Goal: Task Accomplishment & Management: Use online tool/utility

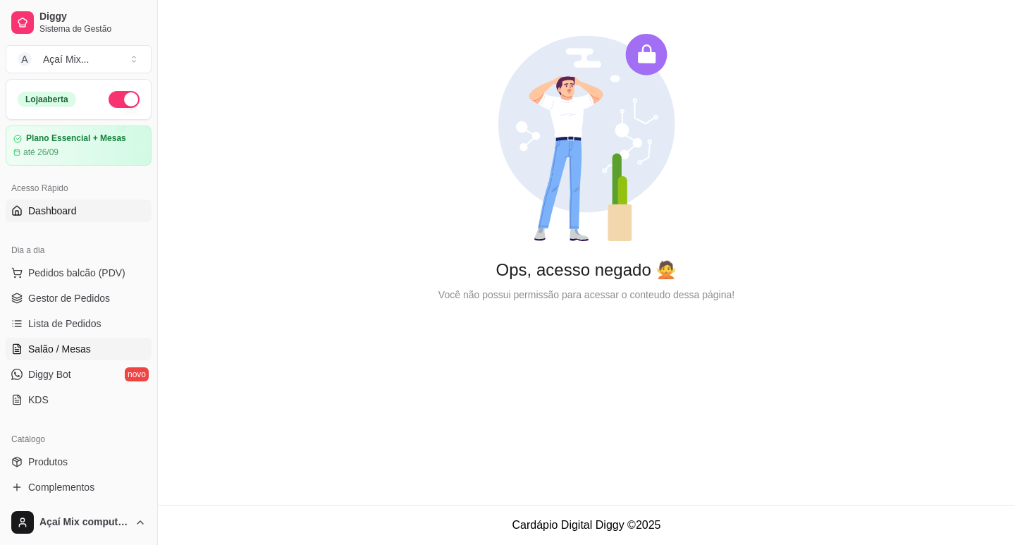
click at [67, 357] on link "Salão / Mesas" at bounding box center [79, 349] width 146 height 23
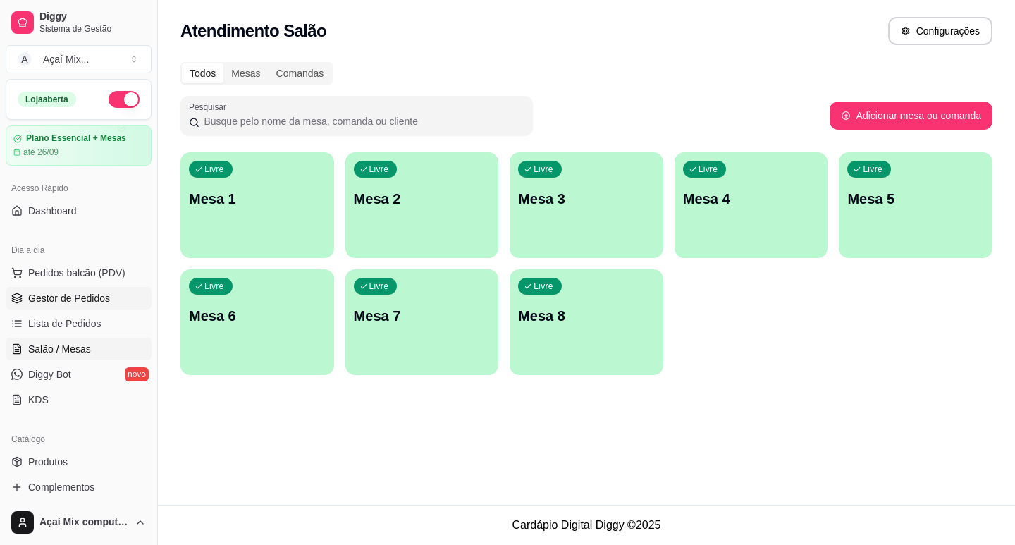
click at [69, 293] on span "Gestor de Pedidos" at bounding box center [69, 298] width 82 height 14
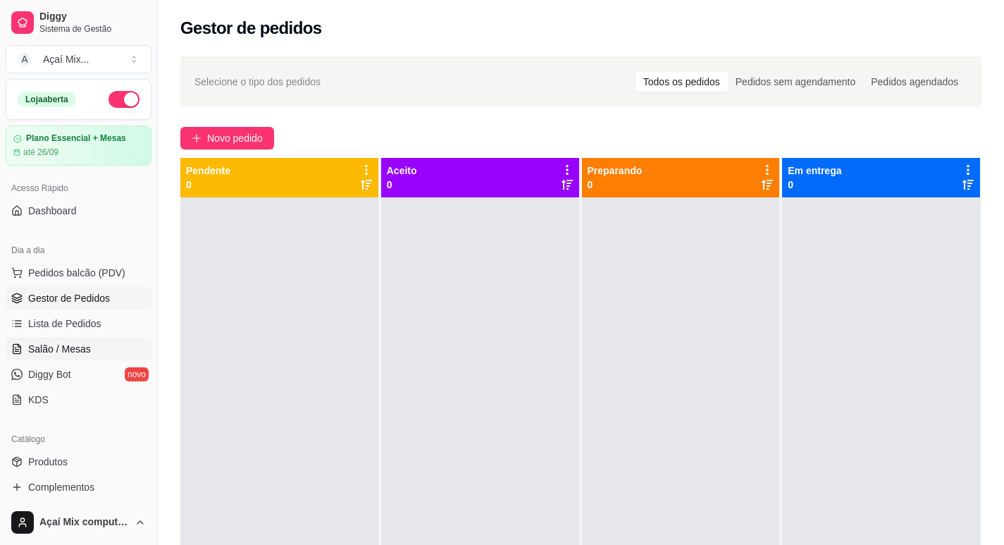
click at [78, 352] on span "Salão / Mesas" at bounding box center [59, 349] width 63 height 14
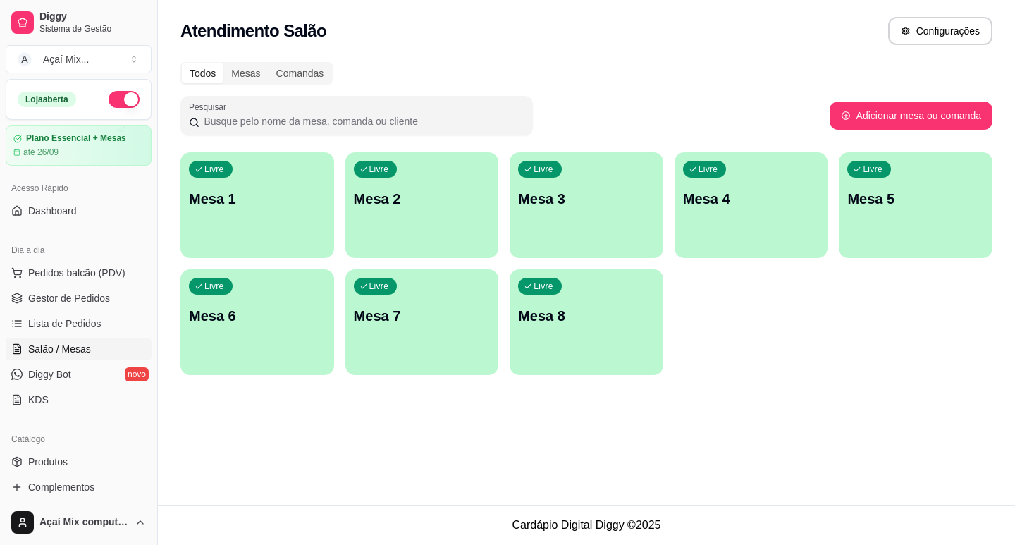
click at [258, 227] on div "Livre Mesa 1" at bounding box center [257, 196] width 154 height 89
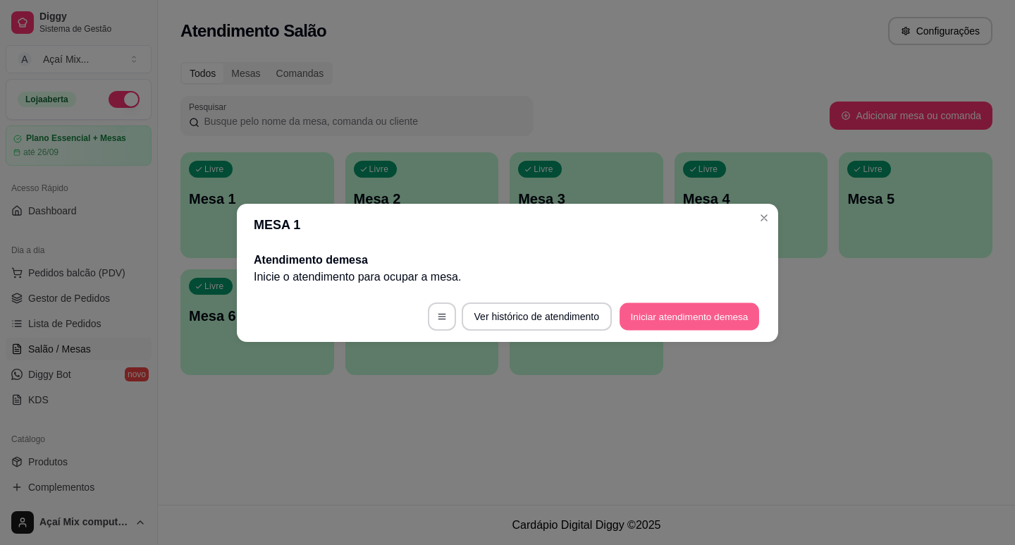
click at [638, 311] on button "Iniciar atendimento de mesa" at bounding box center [689, 315] width 140 height 27
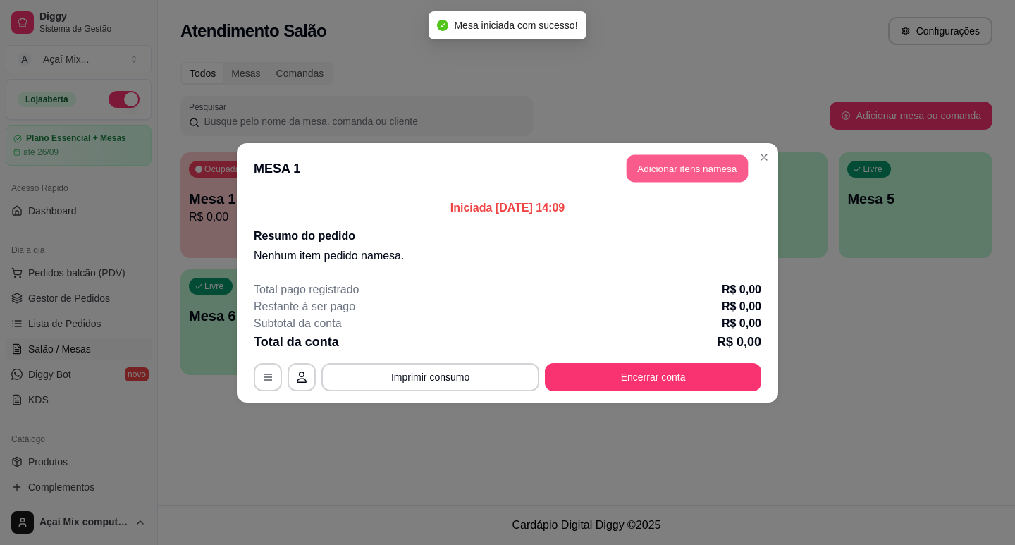
click at [688, 170] on button "Adicionar itens na mesa" at bounding box center [686, 167] width 121 height 27
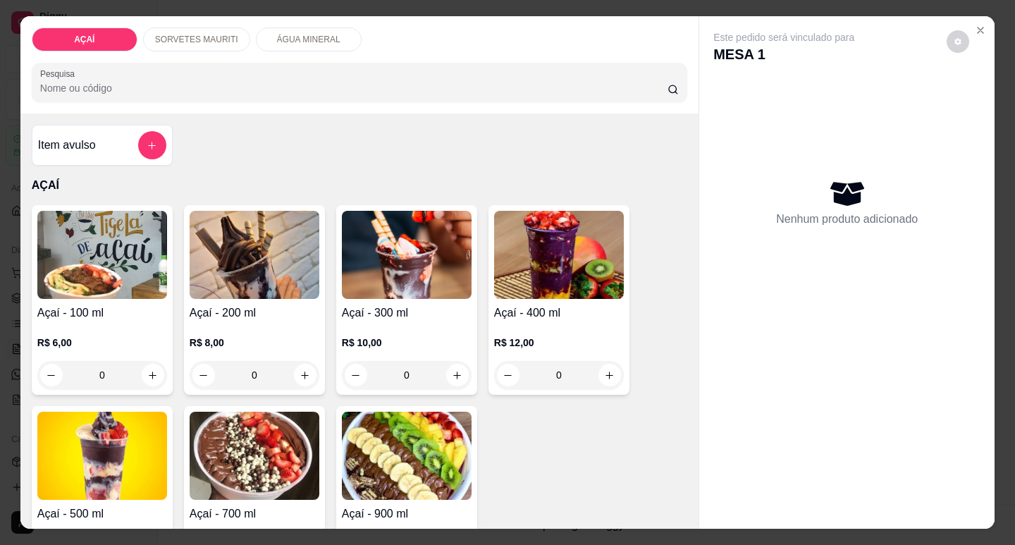
click at [380, 323] on div "R$ 10,00 0" at bounding box center [407, 355] width 130 height 68
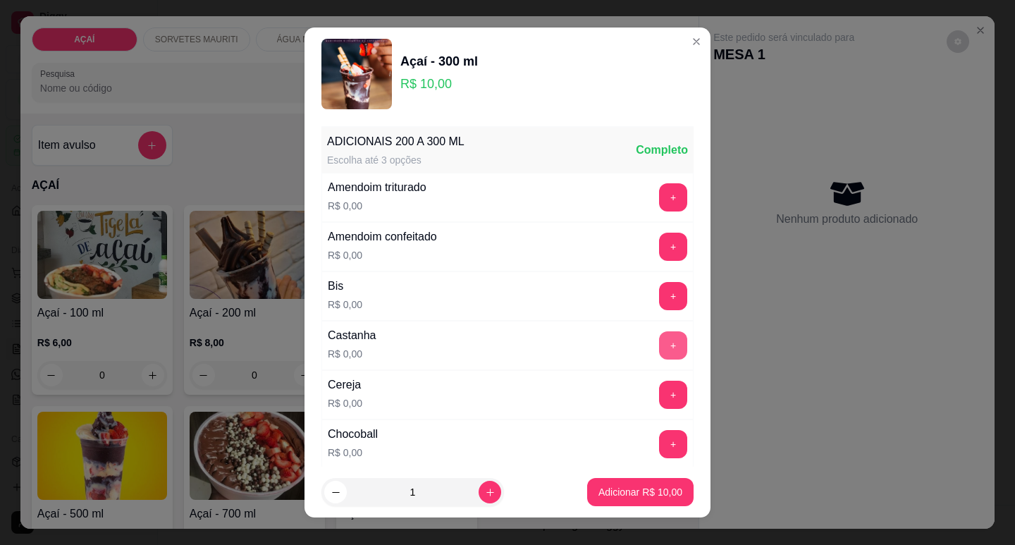
click at [659, 346] on button "+" at bounding box center [673, 345] width 28 height 28
click at [660, 400] on button "+" at bounding box center [673, 393] width 27 height 27
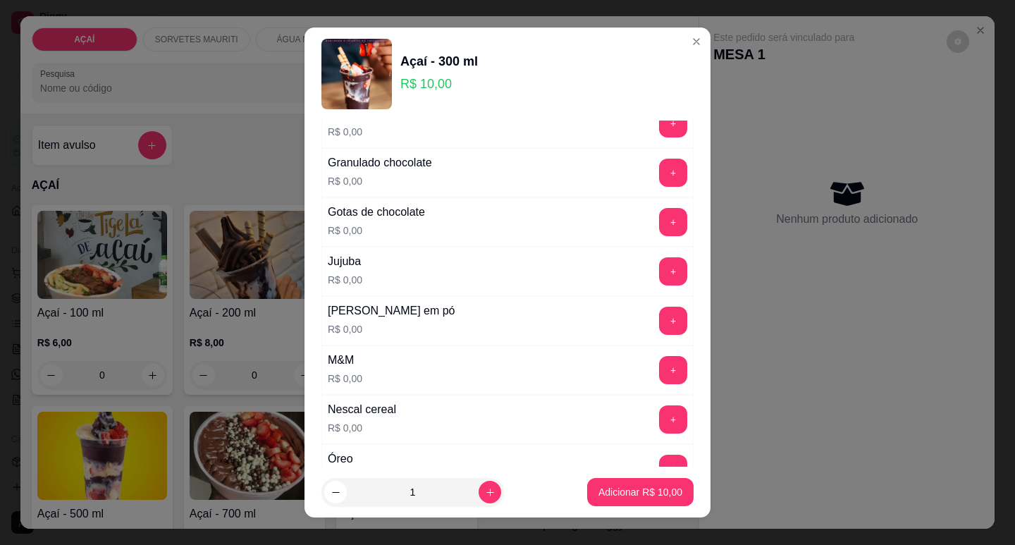
scroll to position [1339, 0]
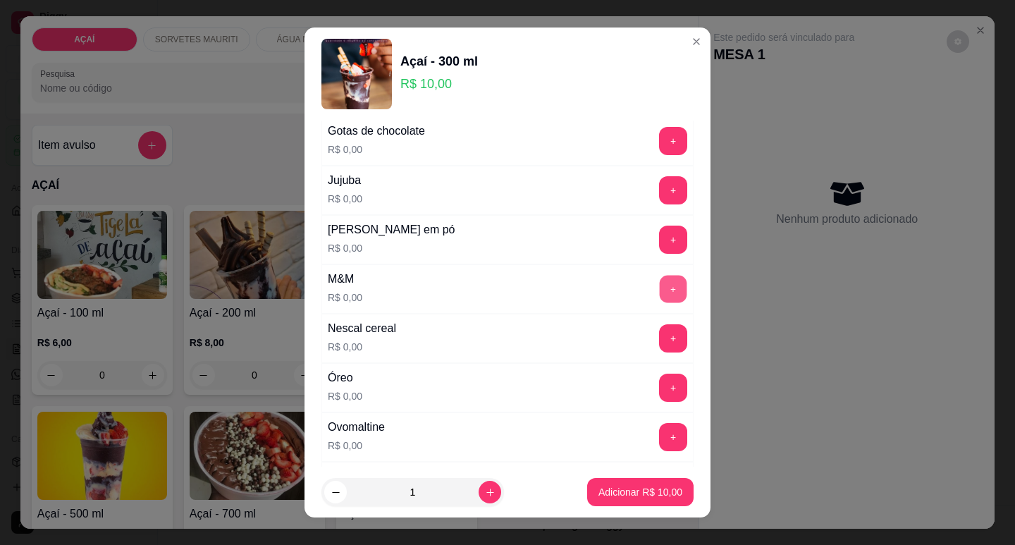
click at [660, 281] on button "+" at bounding box center [673, 288] width 27 height 27
click at [653, 281] on div "+" at bounding box center [672, 289] width 39 height 28
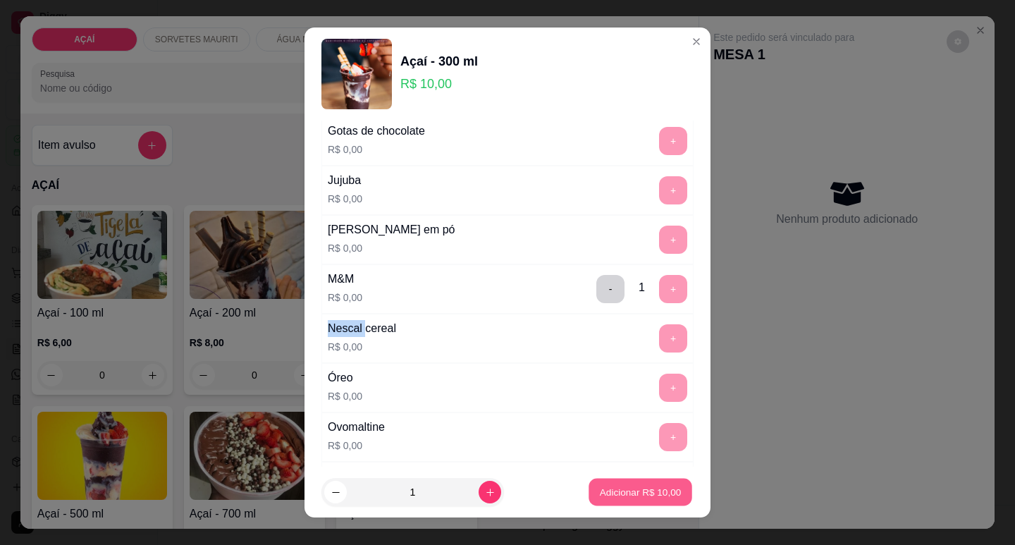
click at [622, 501] on button "Adicionar R$ 10,00" at bounding box center [640, 491] width 104 height 27
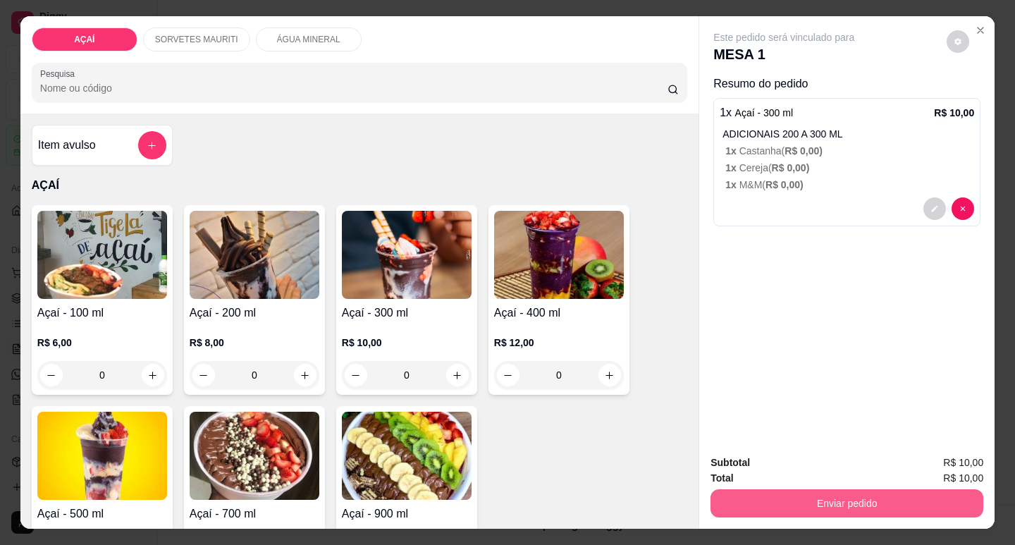
click at [736, 502] on button "Enviar pedido" at bounding box center [846, 503] width 273 height 28
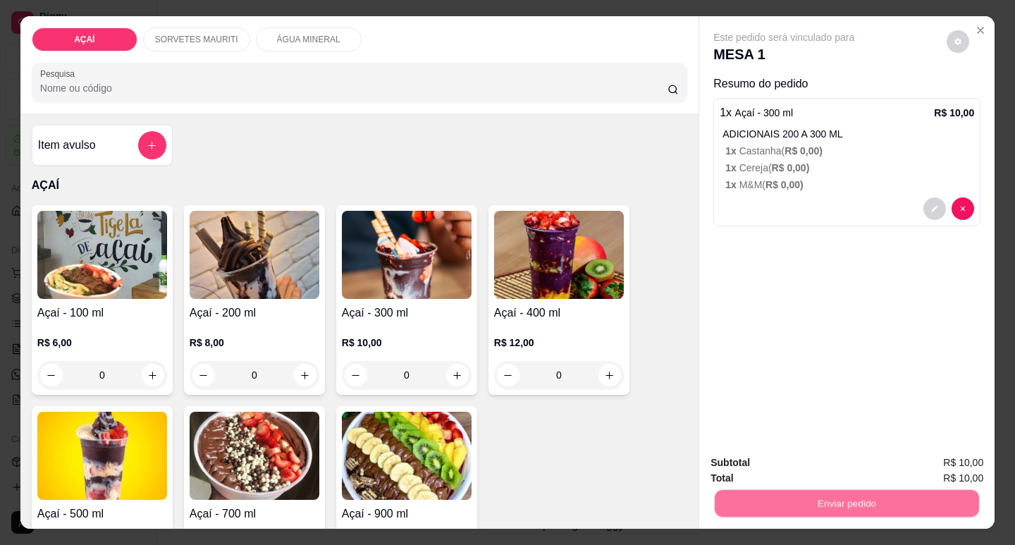
click at [760, 461] on button "Não registrar e enviar pedido" at bounding box center [800, 463] width 142 height 26
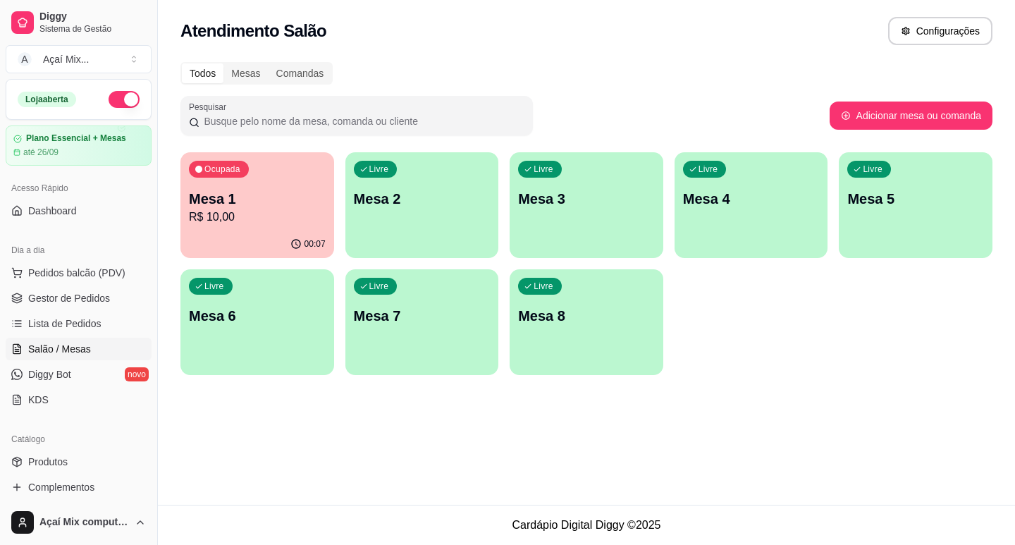
click at [380, 227] on div "Livre Mesa 2" at bounding box center [422, 196] width 154 height 89
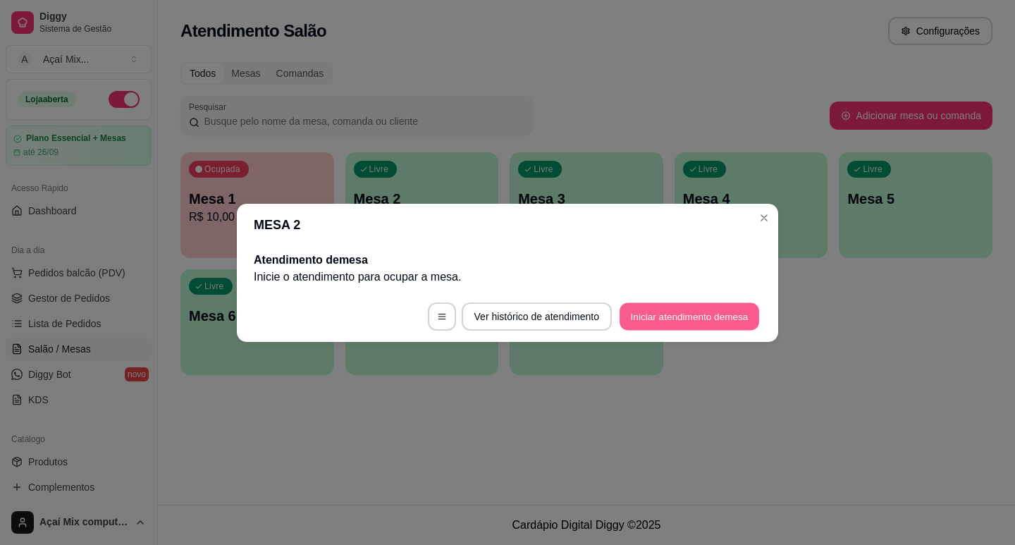
click at [751, 303] on button "Iniciar atendimento de mesa" at bounding box center [689, 315] width 140 height 27
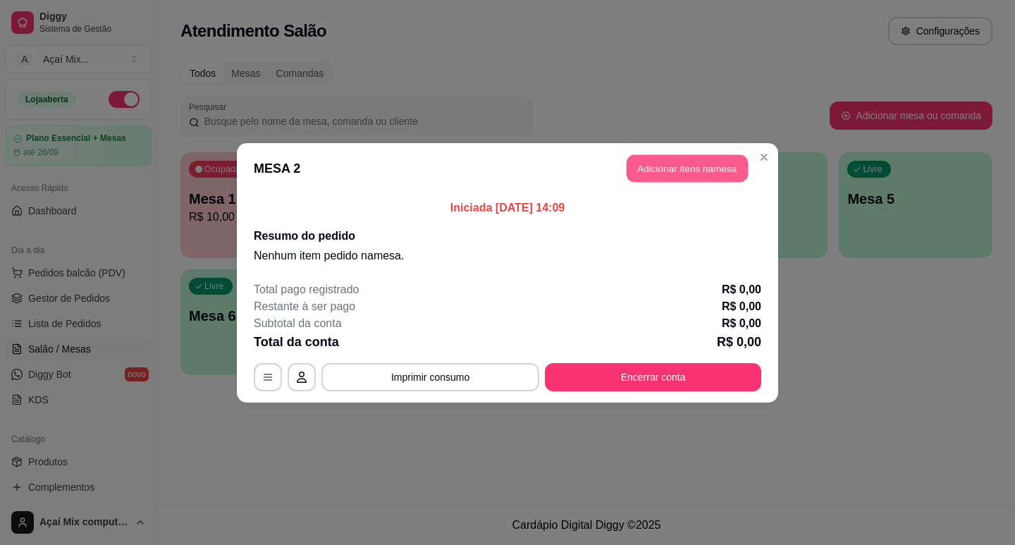
click at [693, 174] on button "Adicionar itens na mesa" at bounding box center [686, 167] width 121 height 27
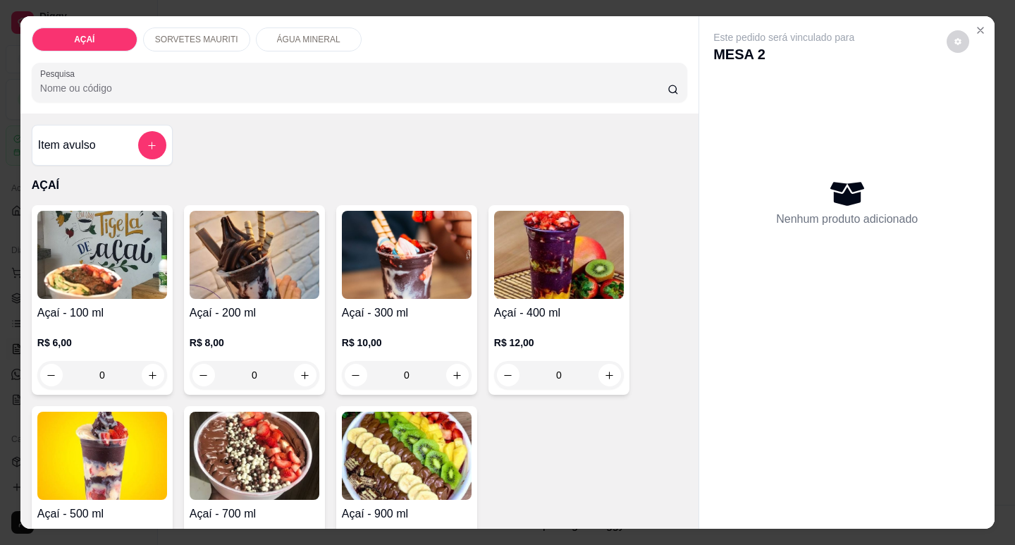
click at [230, 326] on div "R$ 8,00 0" at bounding box center [255, 355] width 130 height 68
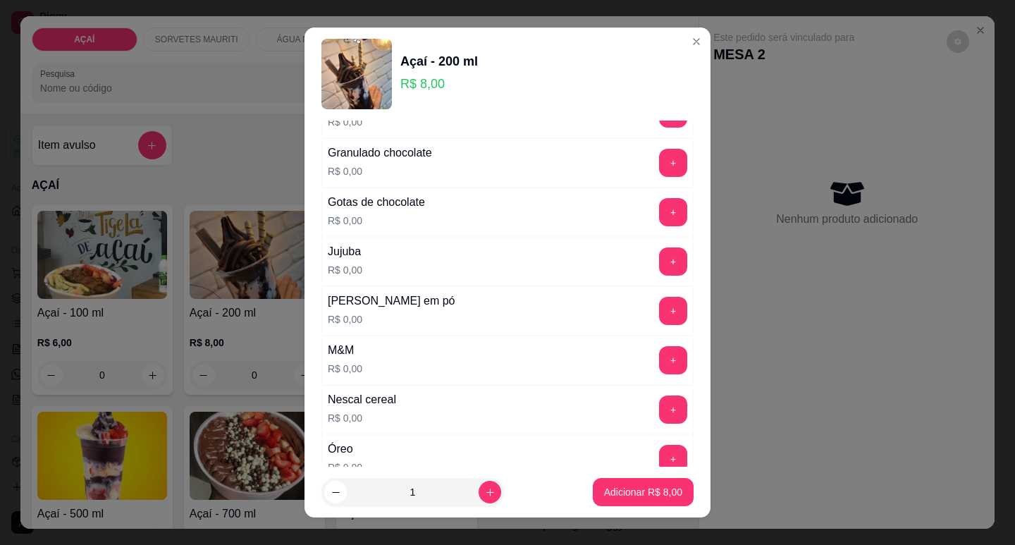
scroll to position [1268, 0]
click at [659, 257] on button "+" at bounding box center [673, 261] width 28 height 28
click at [660, 216] on button "+" at bounding box center [673, 210] width 27 height 27
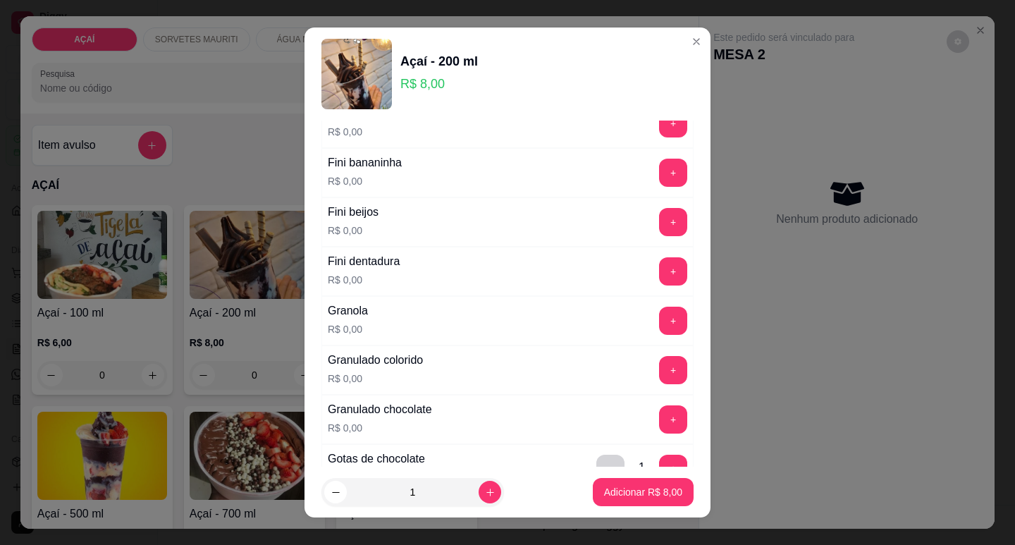
scroll to position [986, 0]
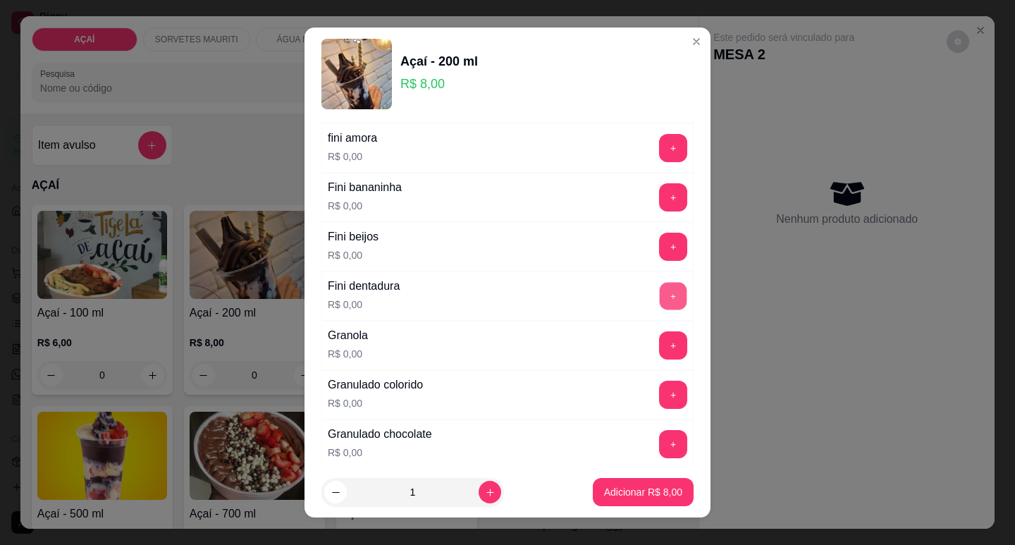
click at [660, 297] on button "+" at bounding box center [673, 295] width 27 height 27
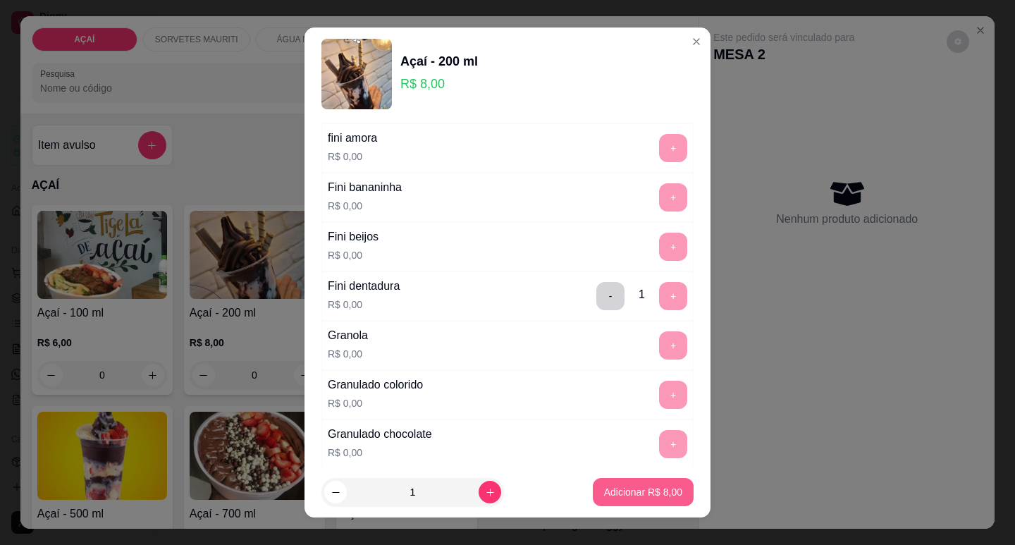
click at [628, 480] on button "Adicionar R$ 8,00" at bounding box center [643, 492] width 101 height 28
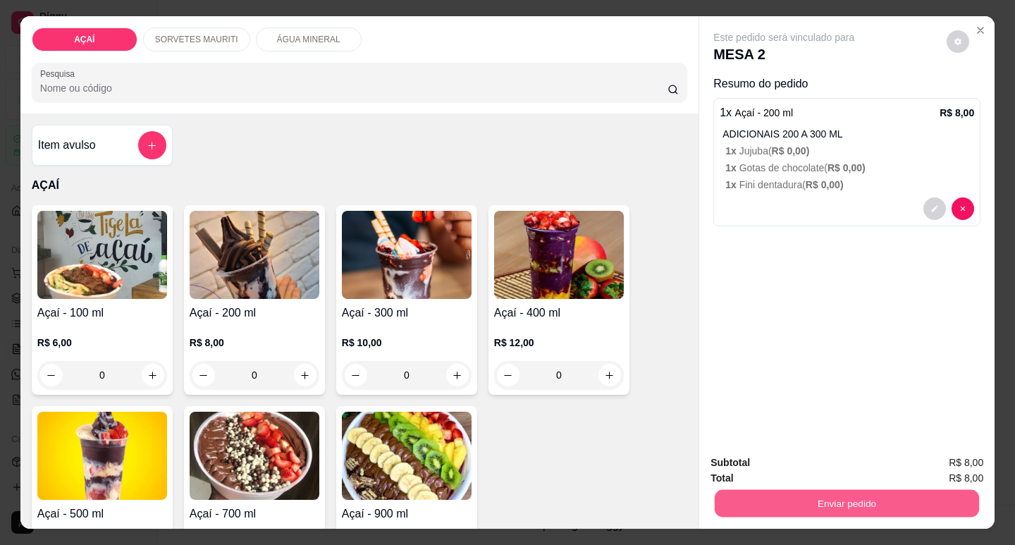
click at [825, 485] on div "Enviar pedido" at bounding box center [846, 501] width 273 height 32
click at [836, 497] on button "Enviar pedido" at bounding box center [846, 503] width 273 height 28
click at [828, 469] on button "Não registrar e enviar pedido" at bounding box center [799, 463] width 147 height 27
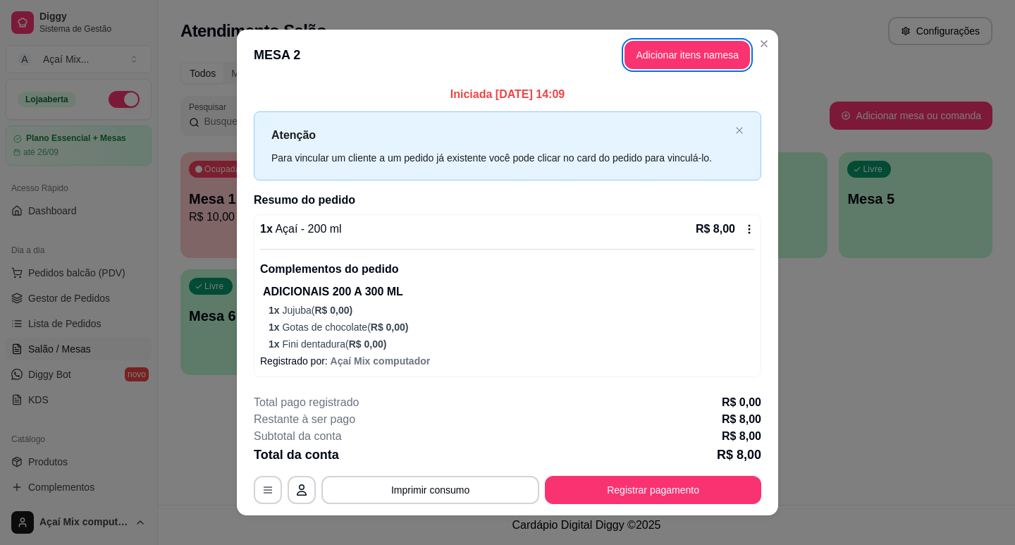
scroll to position [16, 0]
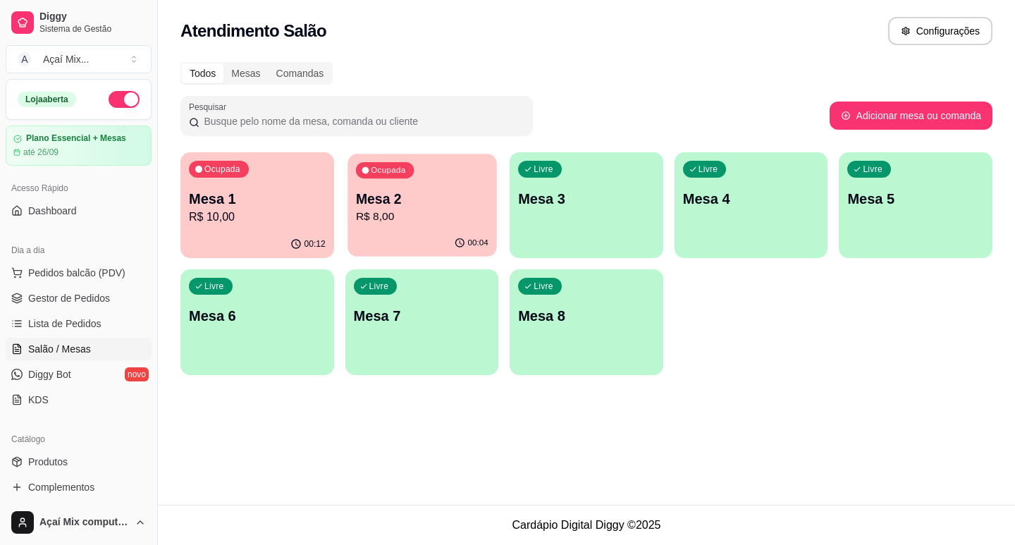
click at [446, 227] on div "Ocupada Mesa 2 R$ 8,00" at bounding box center [421, 192] width 149 height 76
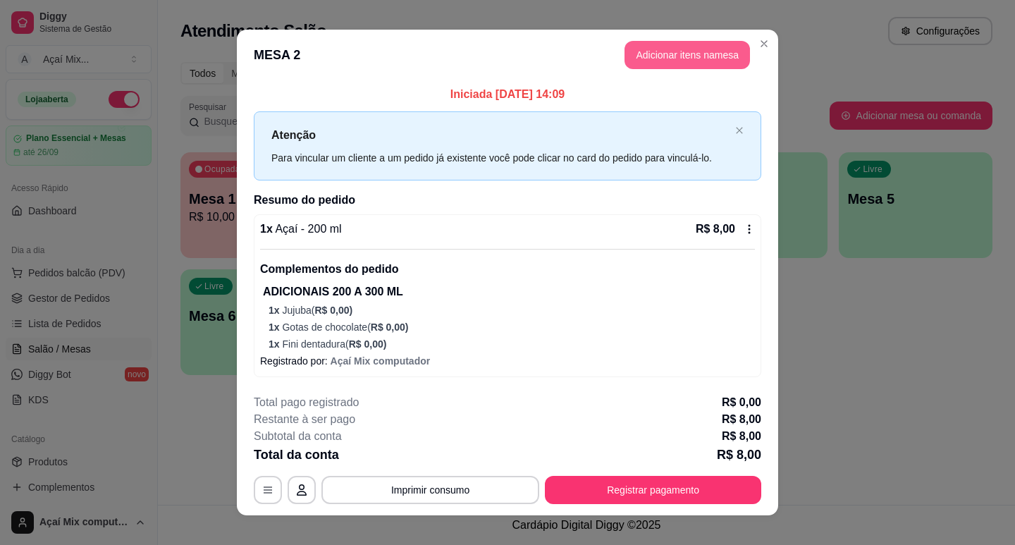
click at [665, 58] on button "Adicionar itens na mesa" at bounding box center [686, 55] width 125 height 28
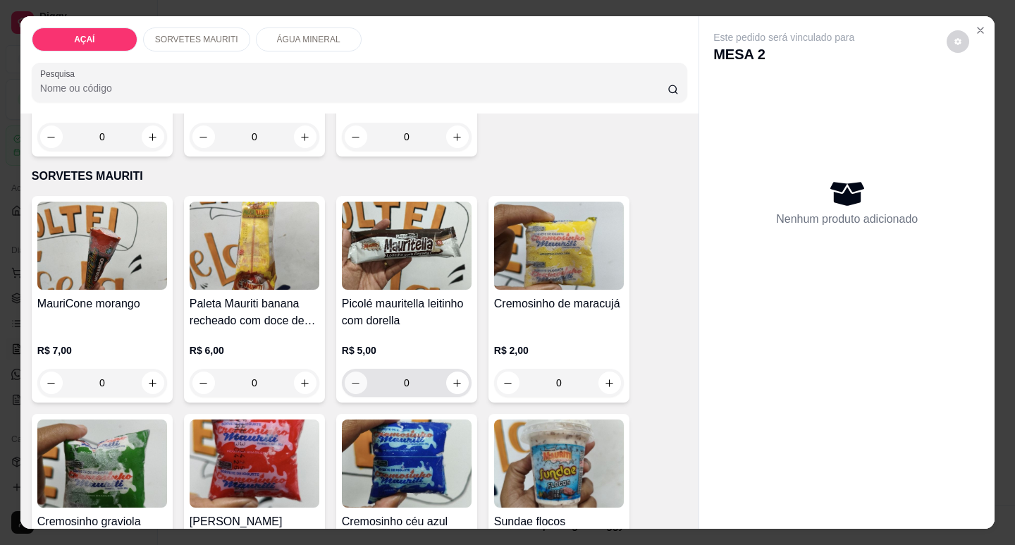
scroll to position [408, 0]
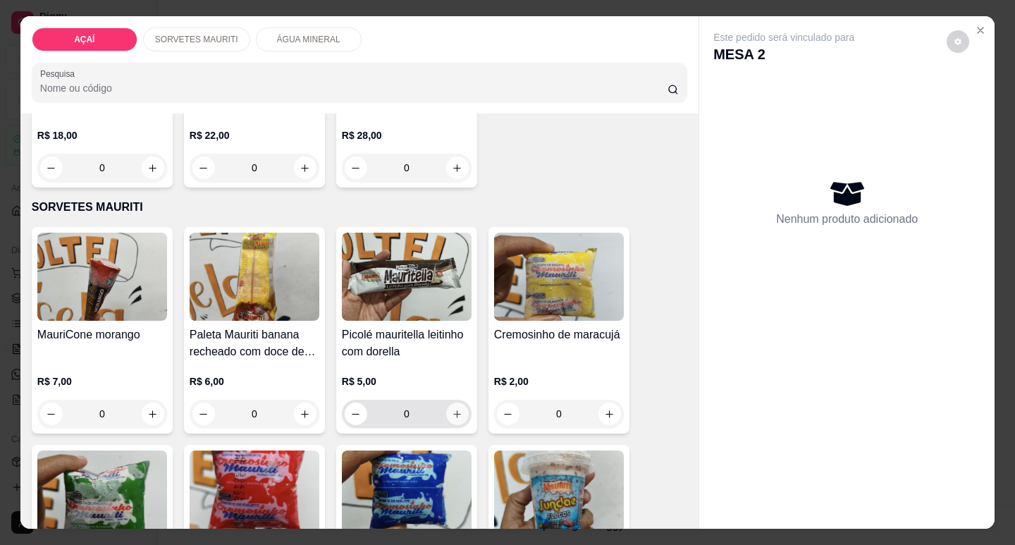
click at [452, 409] on icon "increase-product-quantity" at bounding box center [457, 414] width 11 height 11
type input "1"
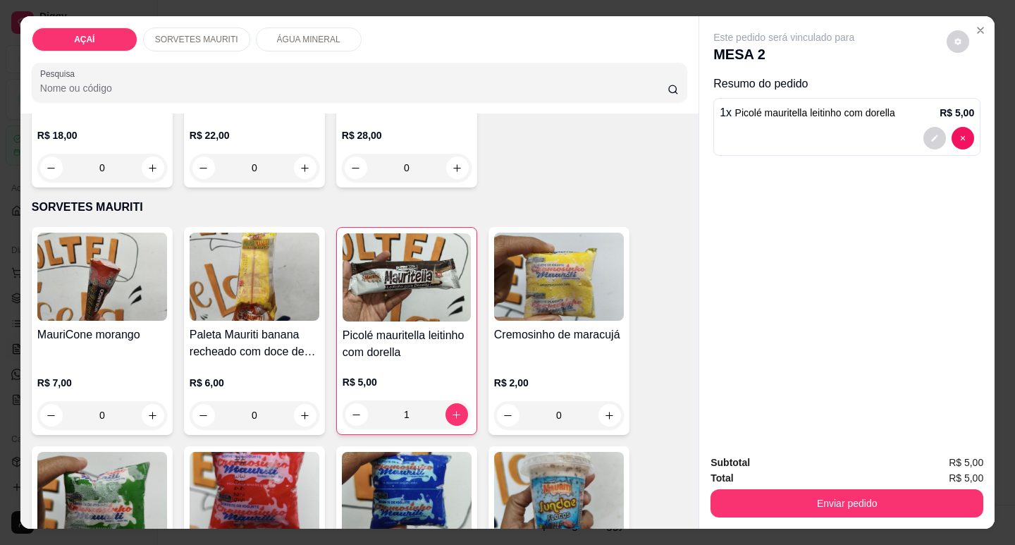
click at [743, 489] on button "Enviar pedido" at bounding box center [846, 503] width 273 height 28
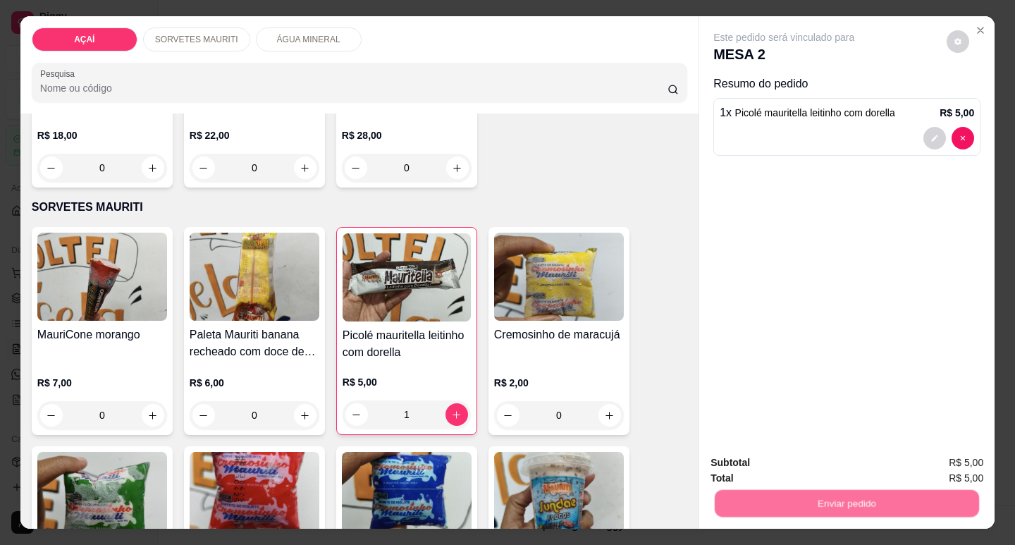
click at [757, 466] on button "Não registrar e enviar pedido" at bounding box center [800, 463] width 142 height 26
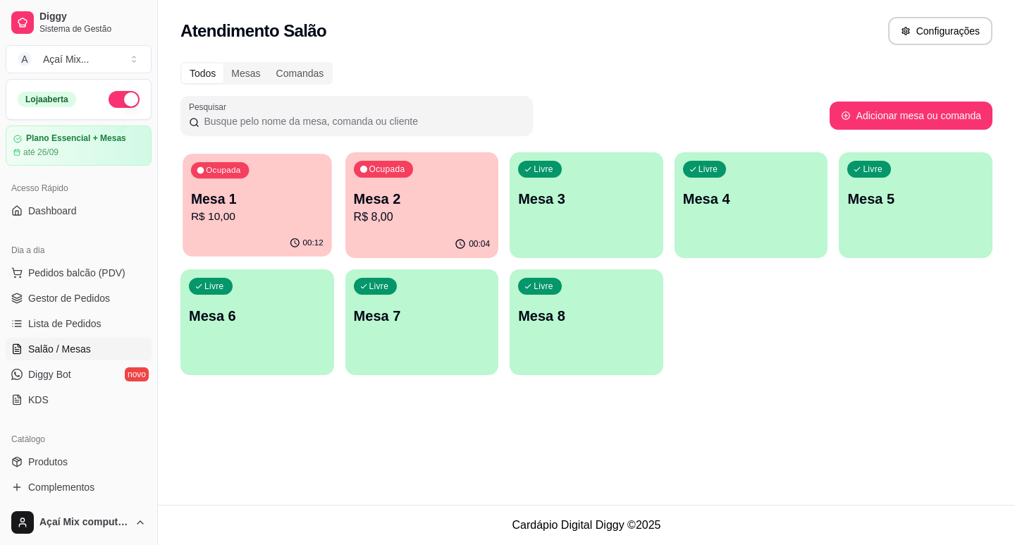
click at [261, 250] on div "00:12" at bounding box center [256, 243] width 149 height 27
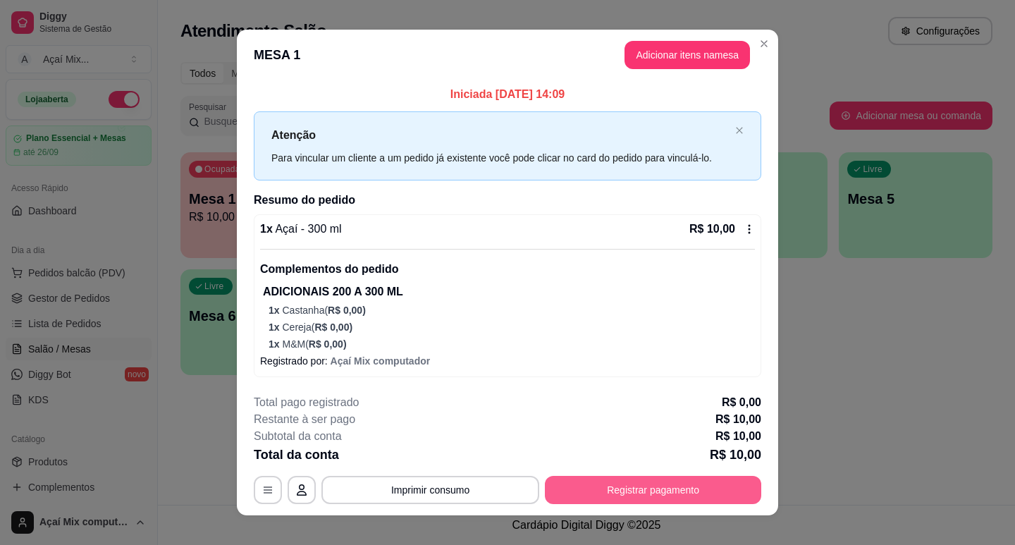
click at [621, 497] on button "Registrar pagamento" at bounding box center [653, 490] width 216 height 28
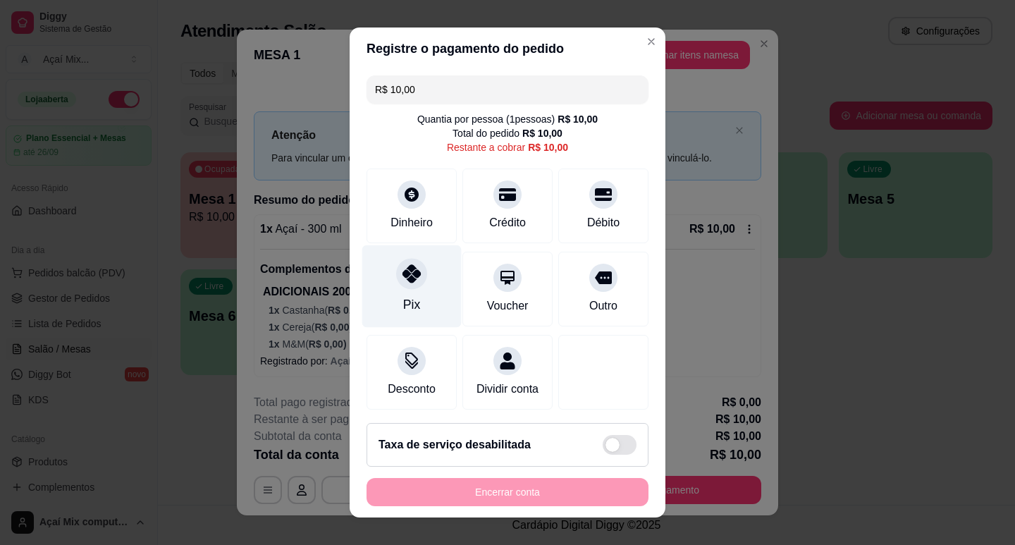
click at [418, 314] on div "Pix" at bounding box center [411, 286] width 99 height 82
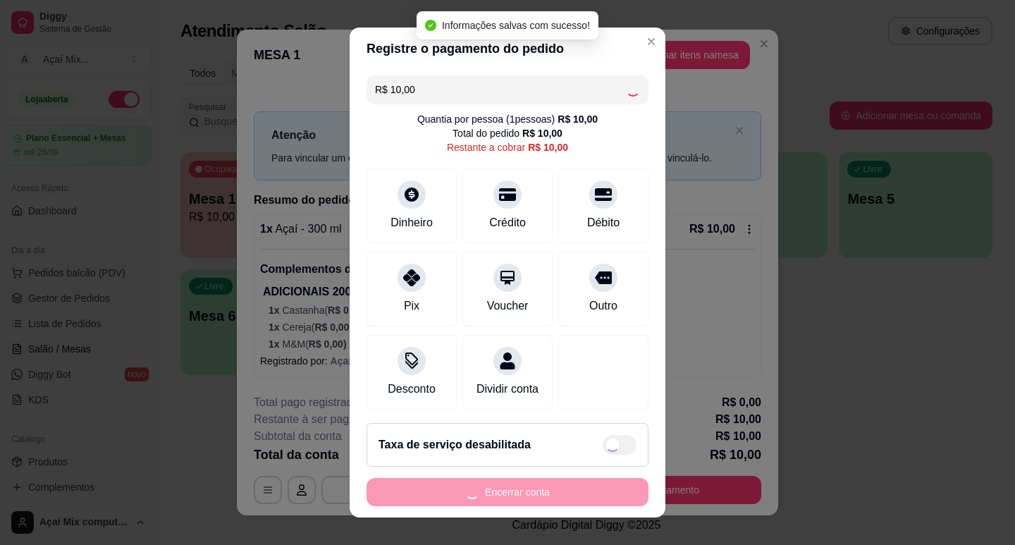
type input "R$ 0,00"
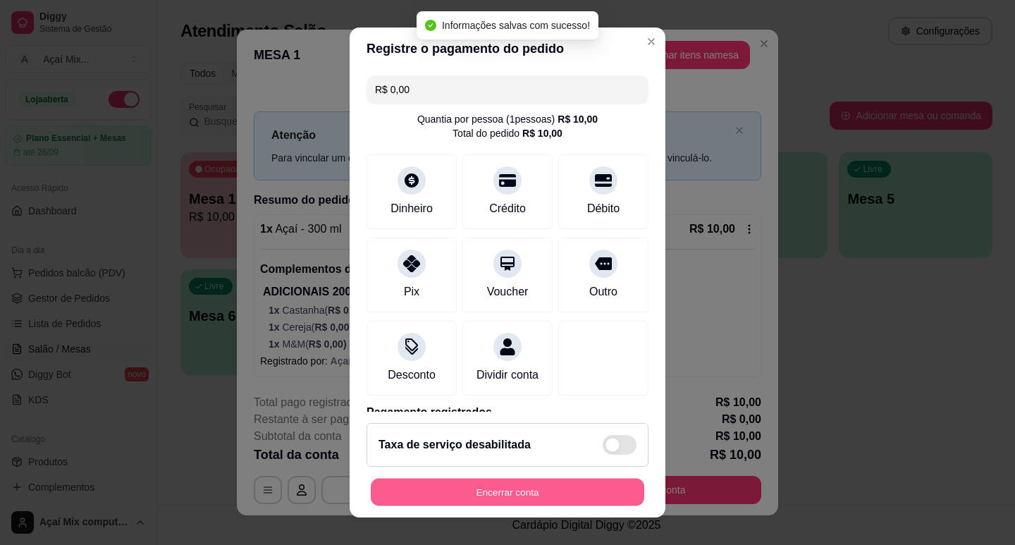
click at [495, 493] on button "Encerrar conta" at bounding box center [507, 491] width 273 height 27
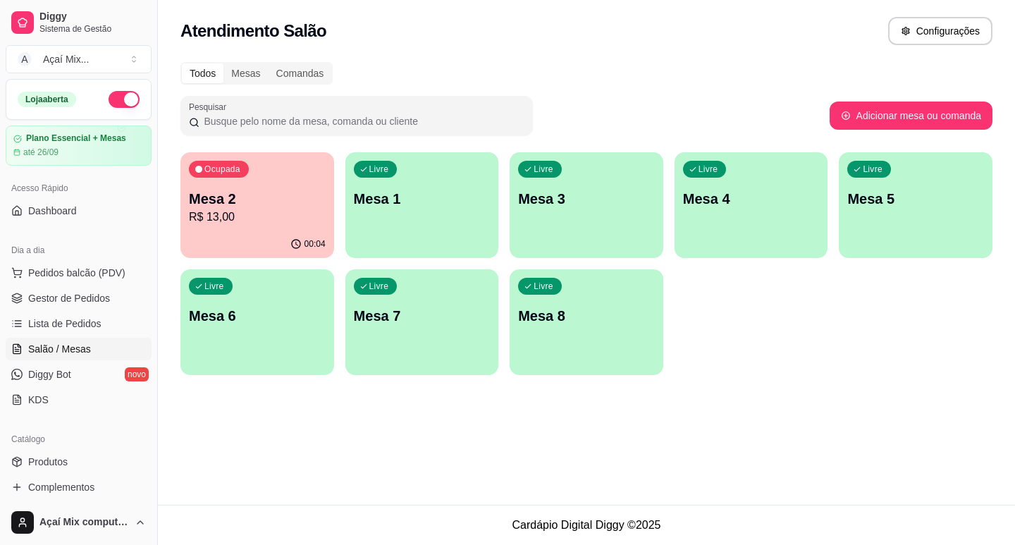
click at [285, 252] on div "00:04" at bounding box center [257, 243] width 154 height 27
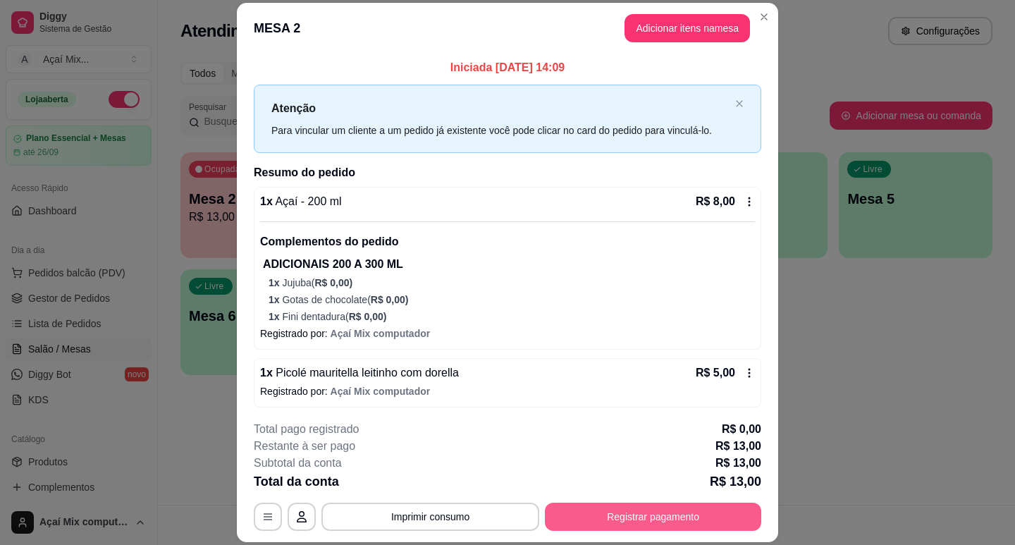
click at [556, 520] on div "**********" at bounding box center [507, 516] width 507 height 28
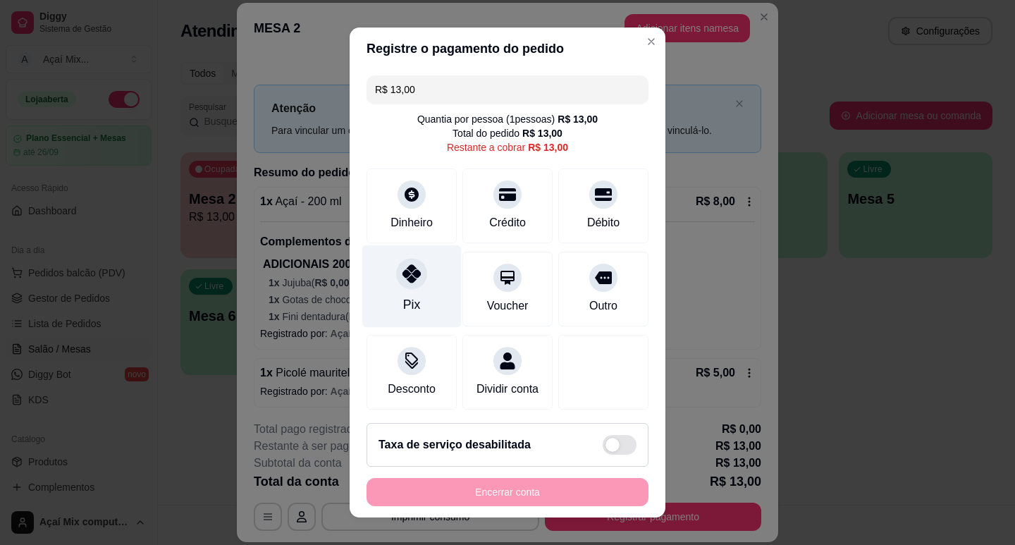
click at [388, 271] on div "Pix" at bounding box center [411, 286] width 99 height 82
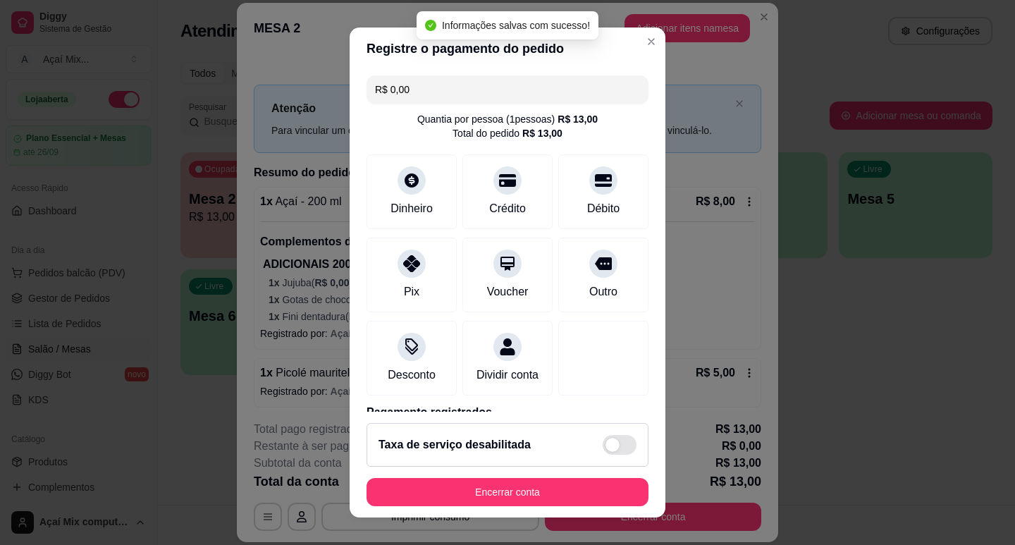
type input "R$ 0,00"
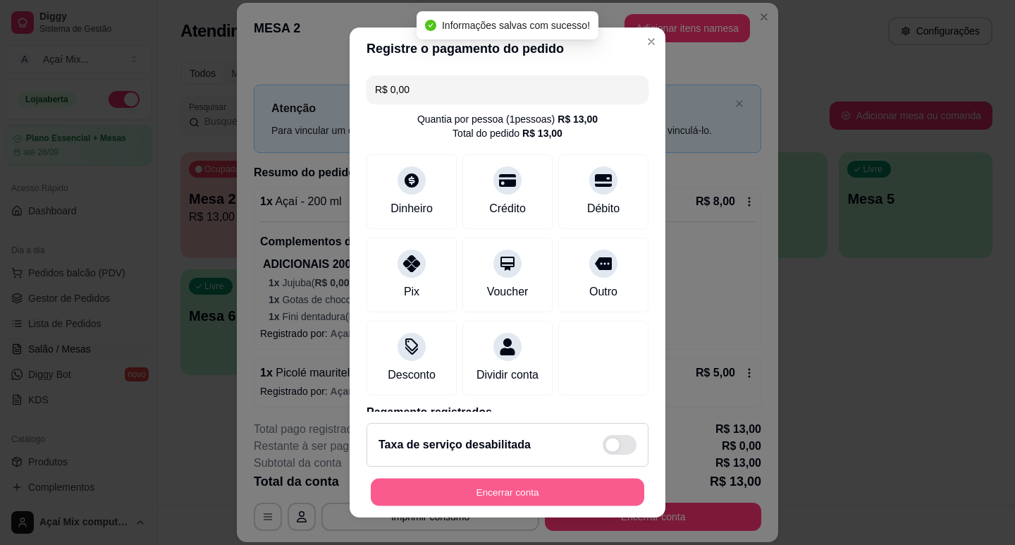
click at [500, 487] on button "Encerrar conta" at bounding box center [507, 491] width 273 height 27
